Goal: Book appointment/travel/reservation

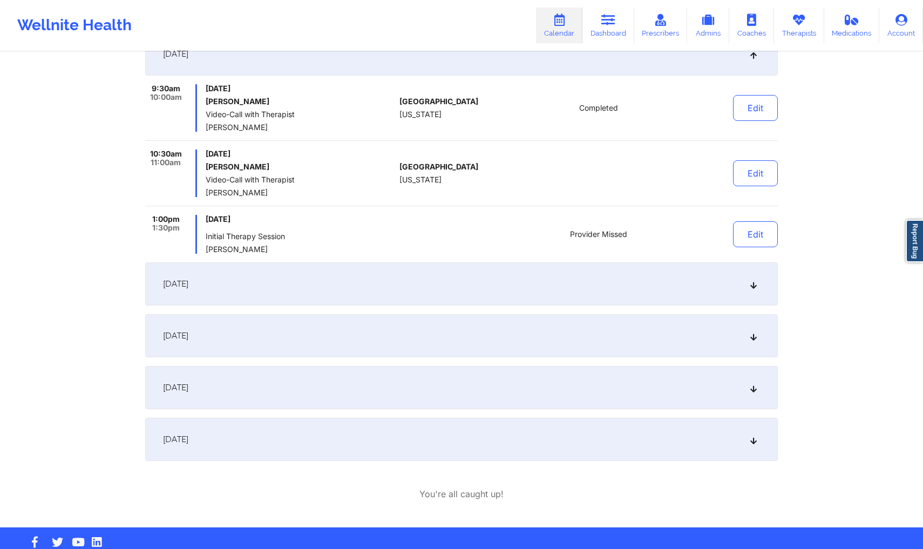
scroll to position [412, 0]
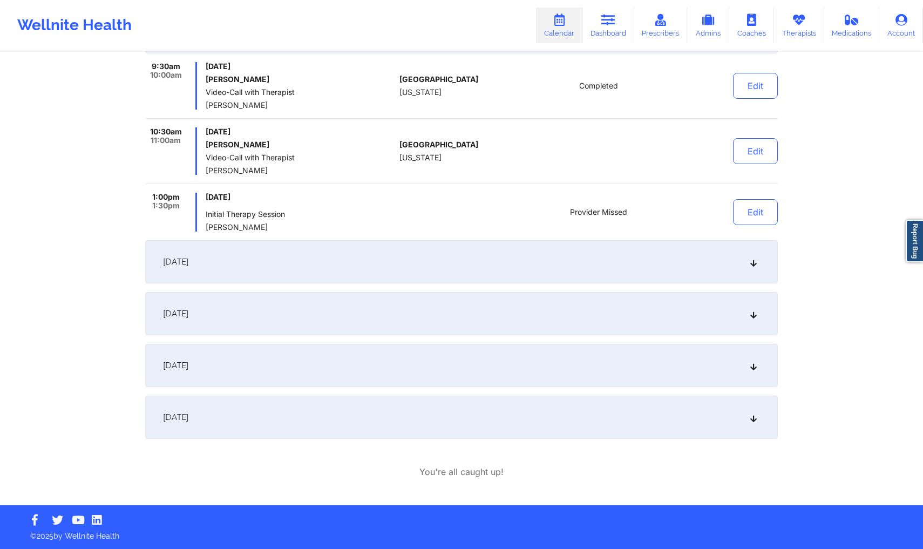
click at [407, 222] on div at bounding box center [460, 212] width 120 height 39
click at [407, 261] on div "[DATE]" at bounding box center [461, 261] width 633 height 43
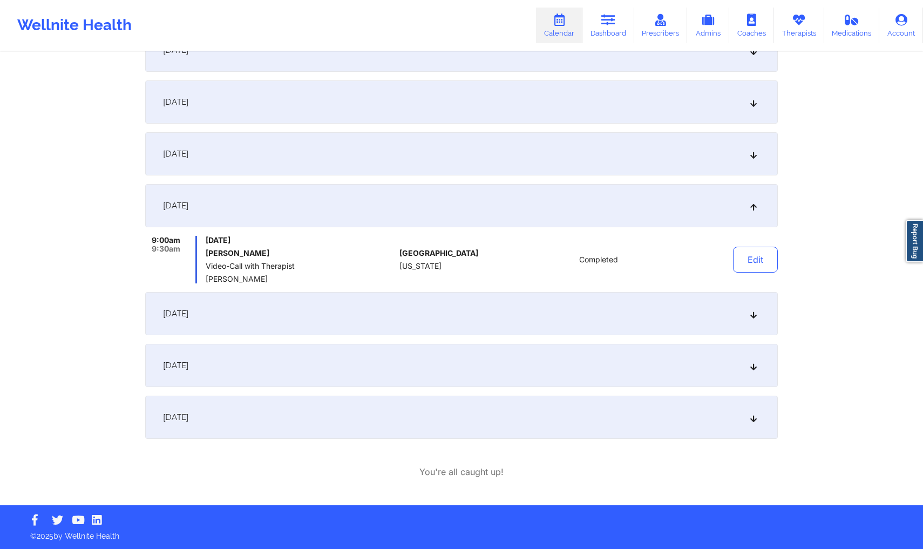
scroll to position [290, 0]
click at [392, 229] on div "[DATE] 9:00am 9:30am [DATE] [PERSON_NAME] Video-Call with Therapist [PERSON_NAM…" at bounding box center [461, 233] width 633 height 99
click at [375, 171] on div "[DATE]" at bounding box center [461, 153] width 633 height 43
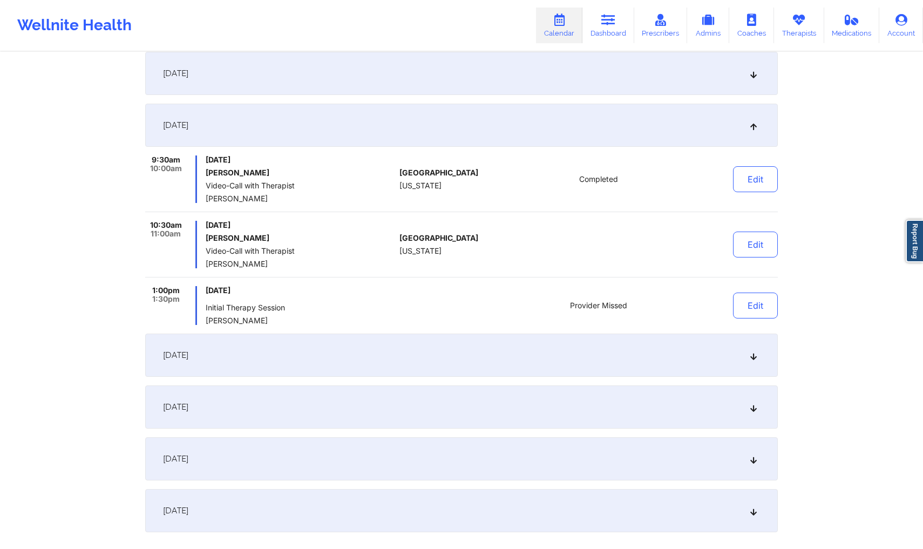
scroll to position [317, 0]
click at [434, 89] on div "[DATE]" at bounding box center [461, 74] width 633 height 43
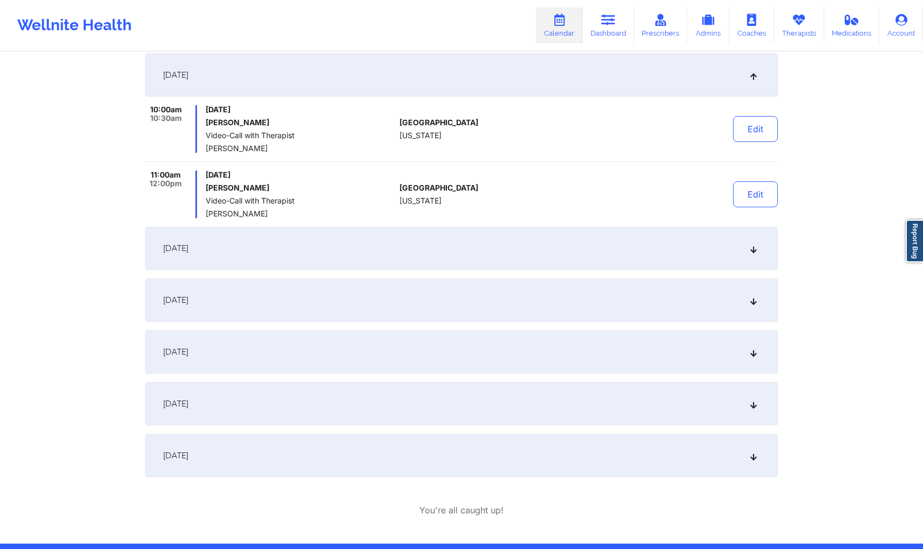
click at [457, 247] on div "[DATE]" at bounding box center [461, 248] width 633 height 43
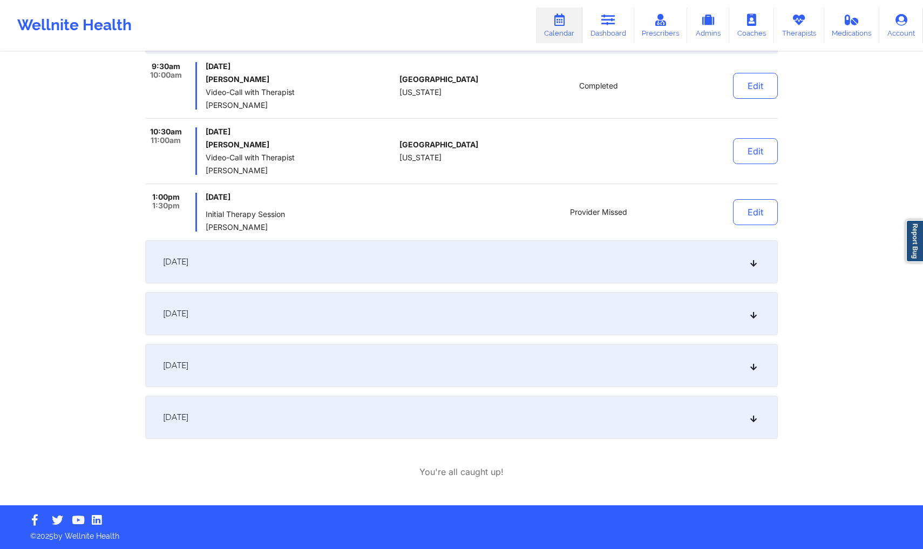
click at [436, 331] on div "[DATE]" at bounding box center [461, 313] width 633 height 43
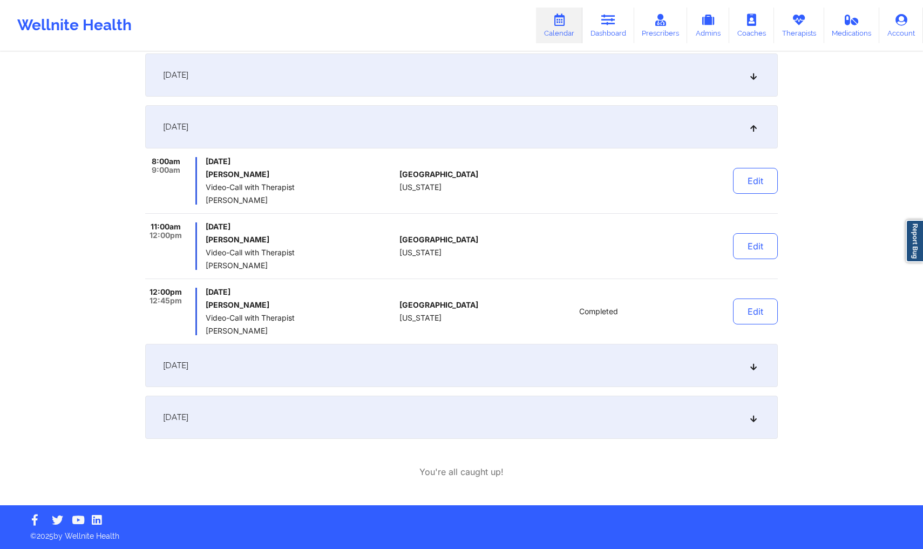
click at [408, 385] on div "[DATE]" at bounding box center [461, 365] width 633 height 43
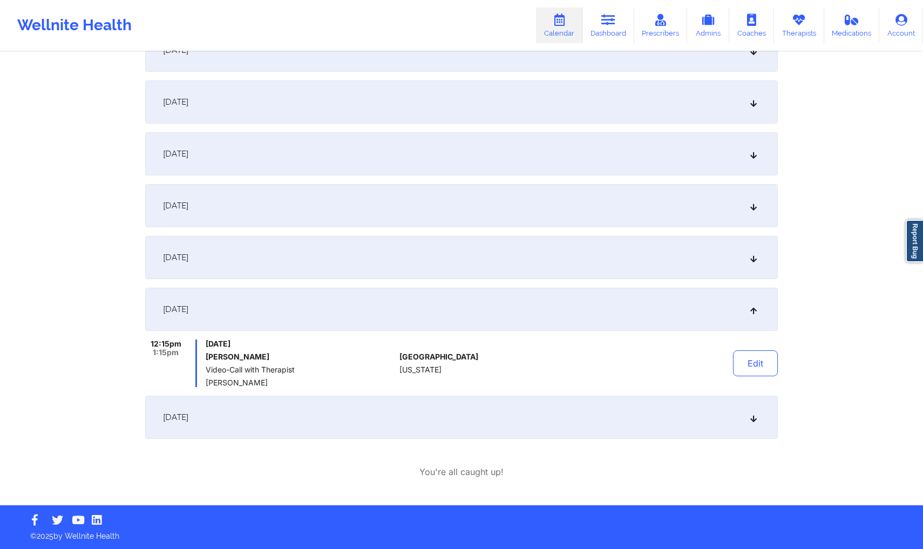
click at [412, 408] on div "[DATE]" at bounding box center [461, 417] width 633 height 43
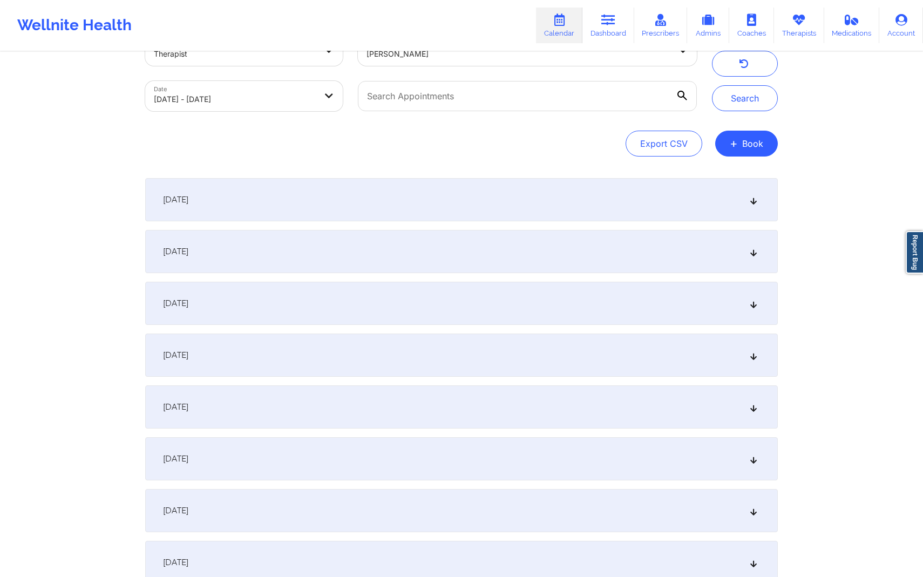
scroll to position [0, 0]
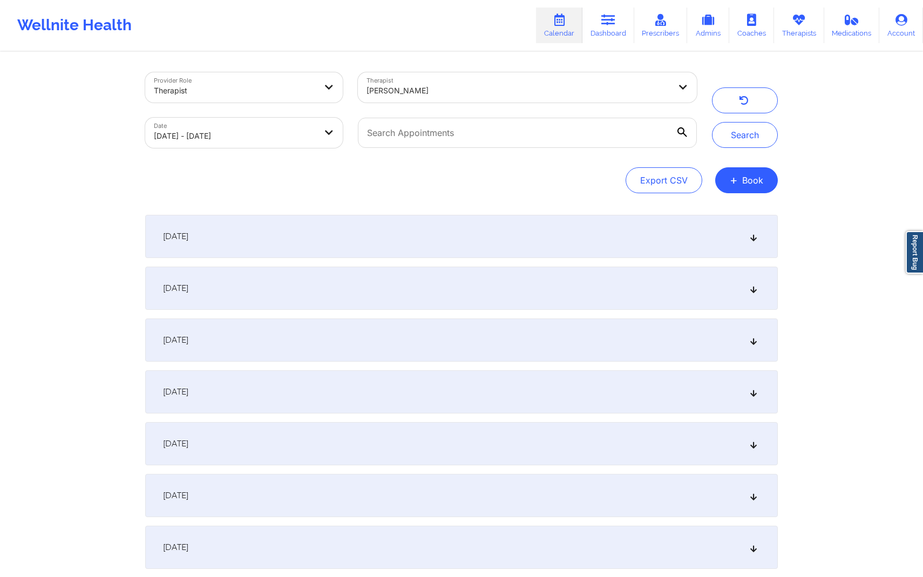
click at [435, 248] on div "[DATE]" at bounding box center [461, 236] width 633 height 43
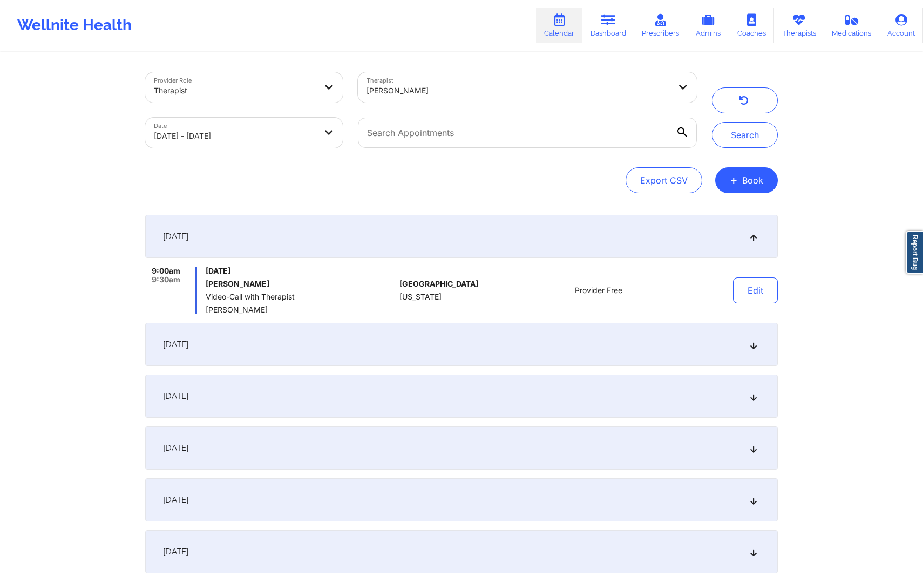
click at [439, 313] on div "[GEOGRAPHIC_DATA] [US_STATE]" at bounding box center [460, 291] width 120 height 48
click at [431, 343] on div "[DATE]" at bounding box center [461, 344] width 633 height 43
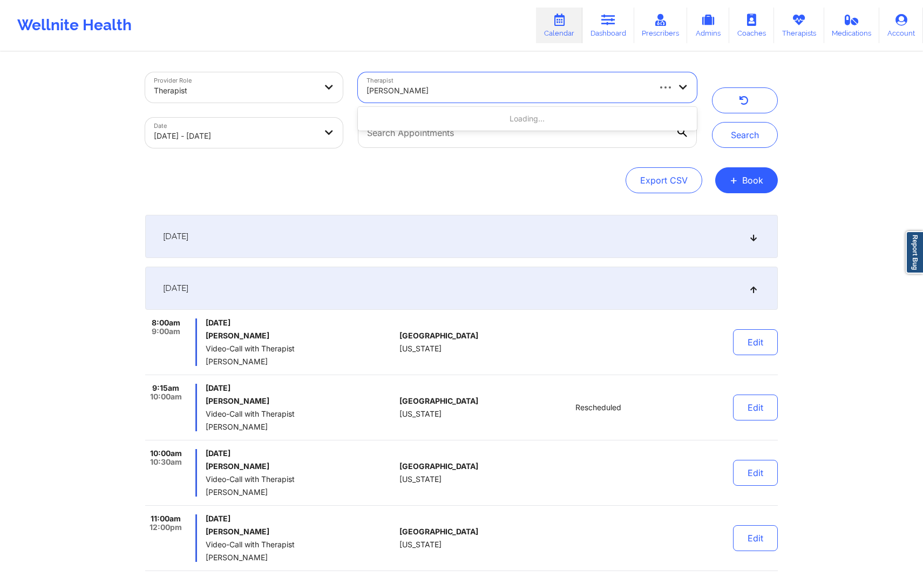
click at [470, 83] on div "[PERSON_NAME]" at bounding box center [508, 91] width 282 height 24
click at [475, 83] on div "[PERSON_NAME]" at bounding box center [508, 91] width 282 height 24
